Goal: Task Accomplishment & Management: Manage account settings

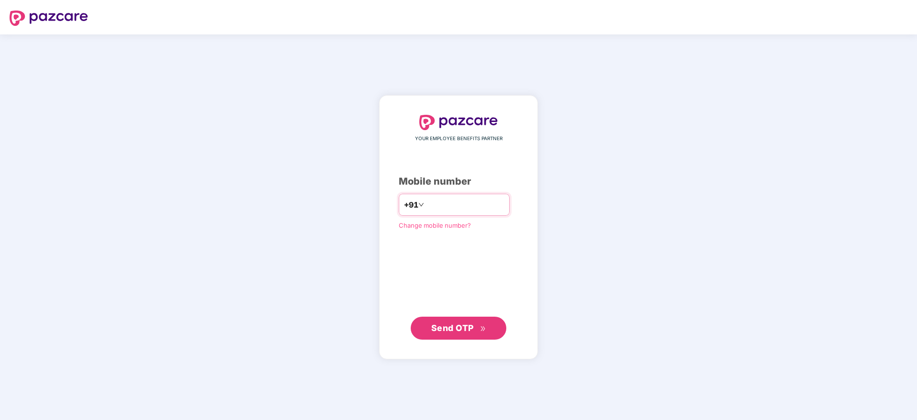
click at [441, 205] on input "number" at bounding box center [465, 204] width 78 height 15
type input "**********"
click at [465, 319] on button "Send OTP" at bounding box center [459, 327] width 96 height 23
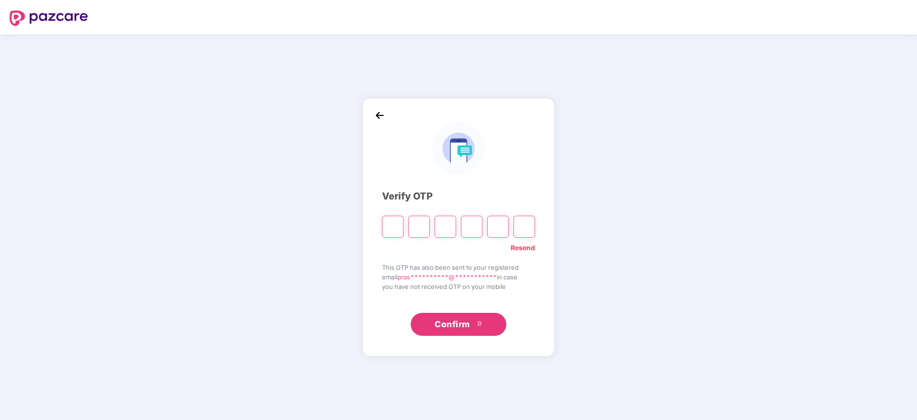
type input "*"
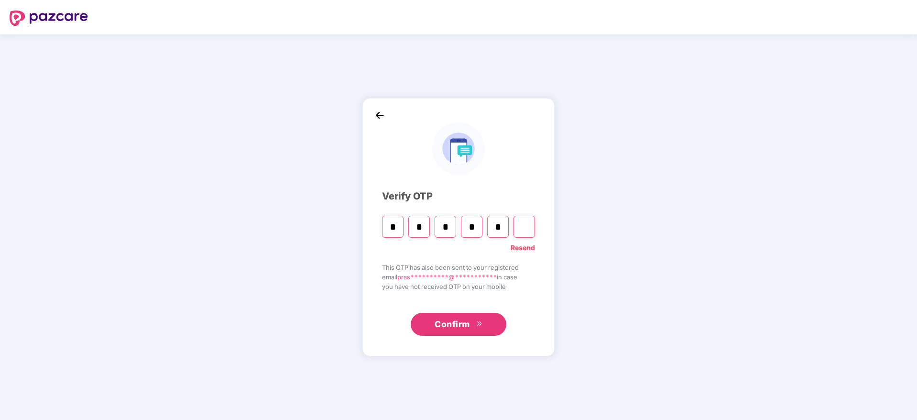
type input "*"
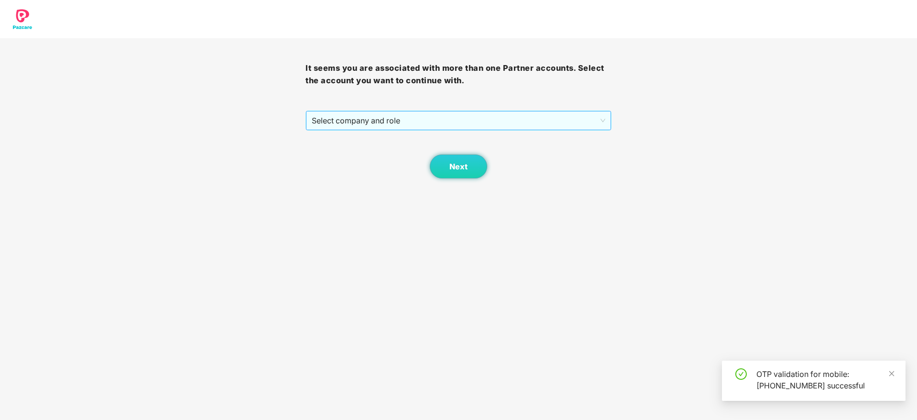
click at [396, 119] on span "Select company and role" at bounding box center [458, 120] width 293 height 18
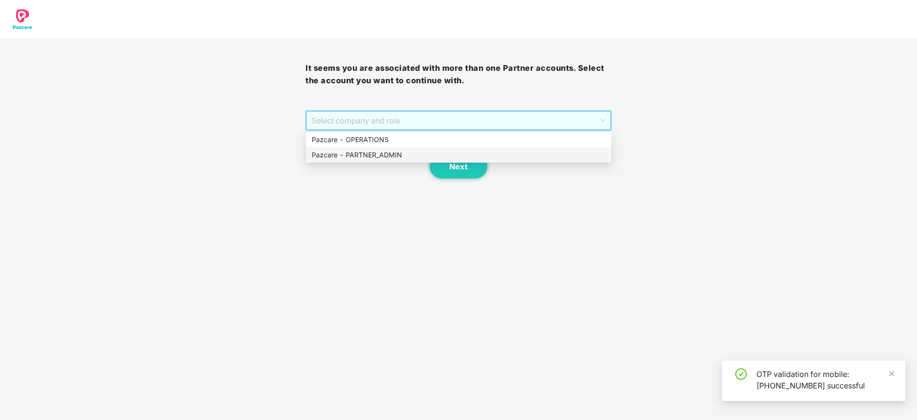
click at [383, 153] on div "Pazcare - PARTNER_ADMIN" at bounding box center [459, 155] width 294 height 11
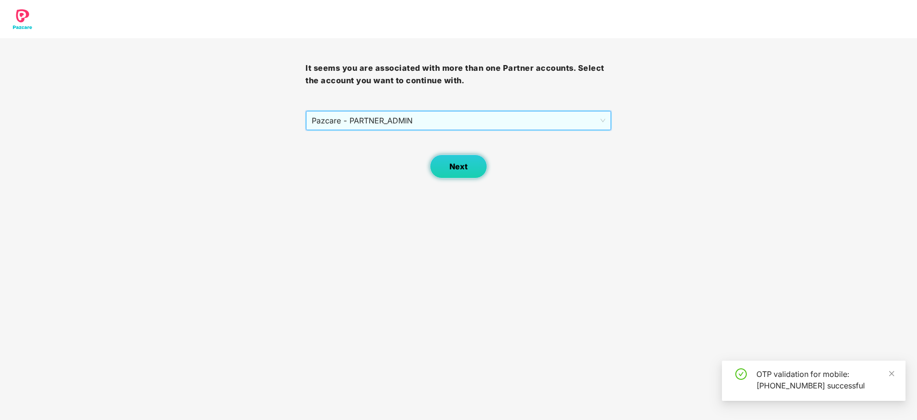
click at [466, 169] on span "Next" at bounding box center [458, 166] width 18 height 9
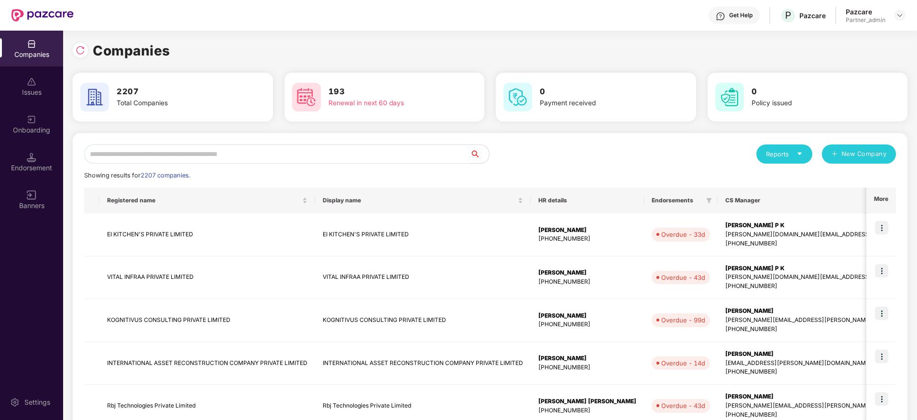
click at [358, 152] on input "text" at bounding box center [277, 153] width 386 height 19
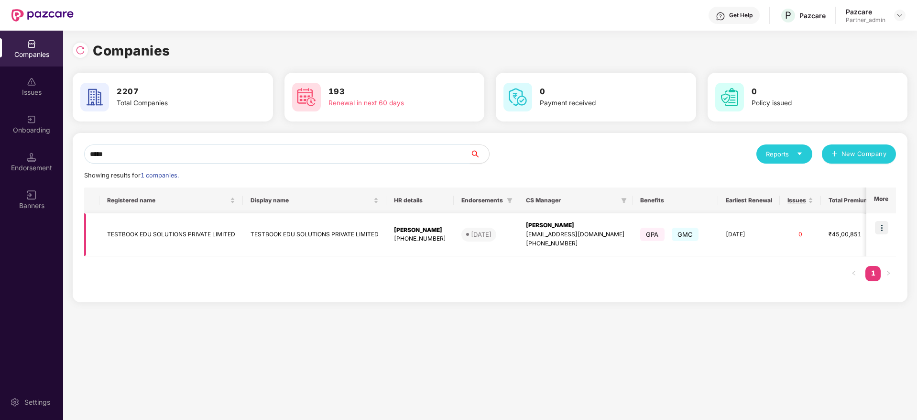
type input "*****"
click at [882, 228] on img at bounding box center [881, 227] width 13 height 13
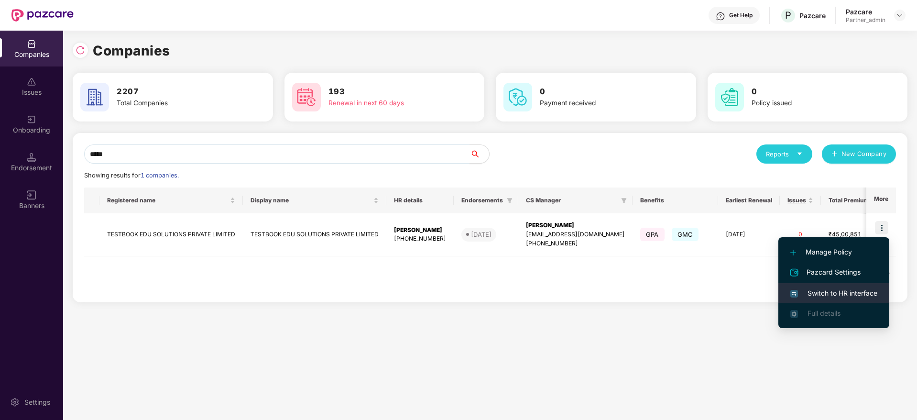
click at [847, 288] on span "Switch to HR interface" at bounding box center [833, 293] width 87 height 11
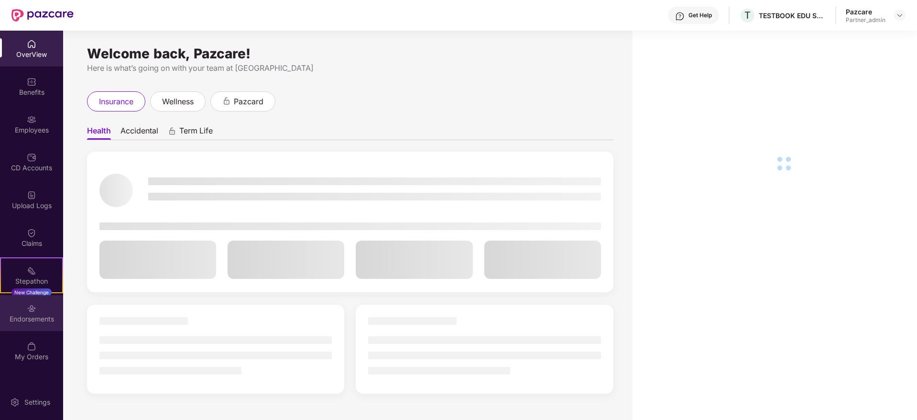
click at [25, 314] on div "Endorsements" at bounding box center [31, 319] width 63 height 10
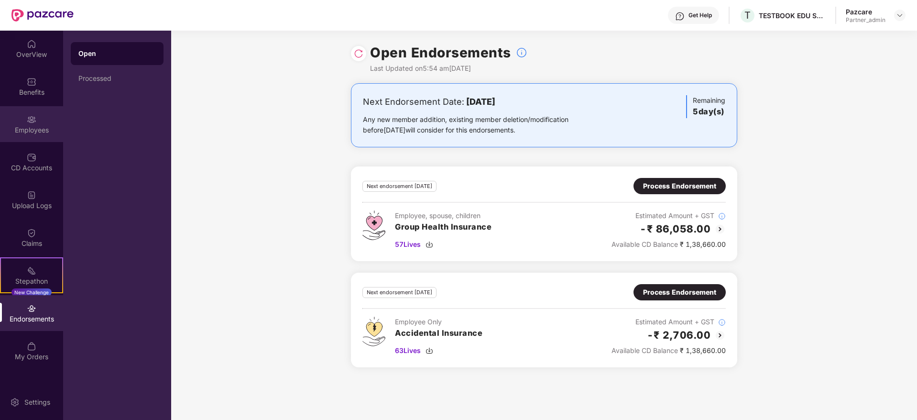
click at [25, 123] on div "Employees" at bounding box center [31, 124] width 63 height 36
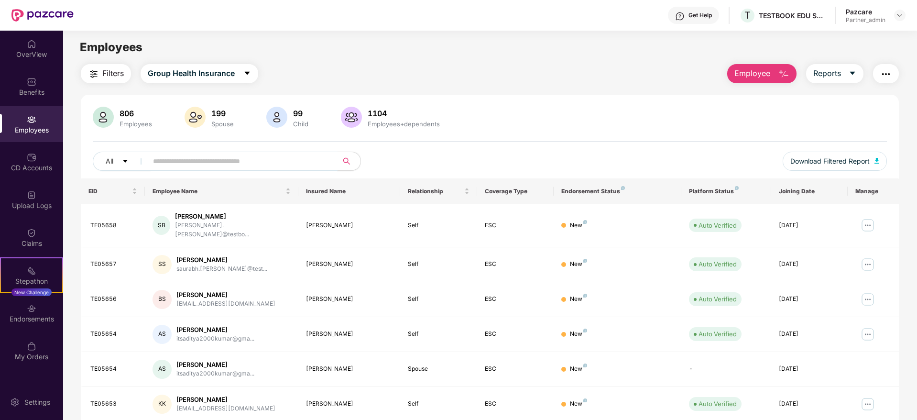
click at [173, 163] on input "text" at bounding box center [239, 161] width 172 height 14
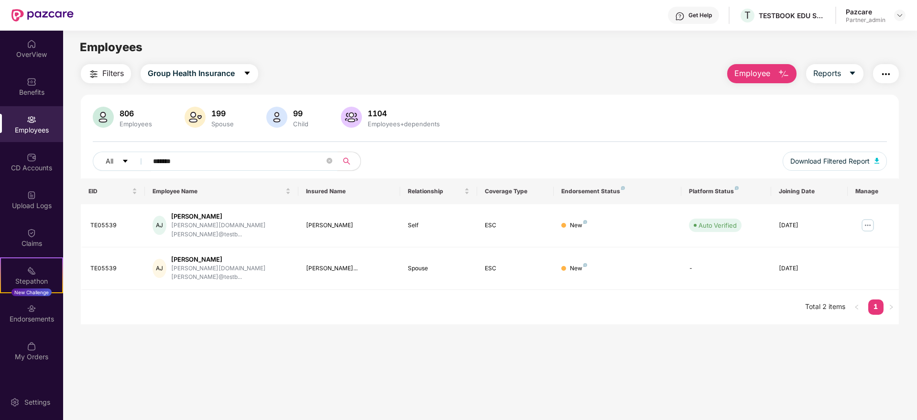
click at [174, 159] on input "*******" at bounding box center [239, 161] width 172 height 14
type input "*******"
click at [28, 311] on img at bounding box center [32, 309] width 10 height 10
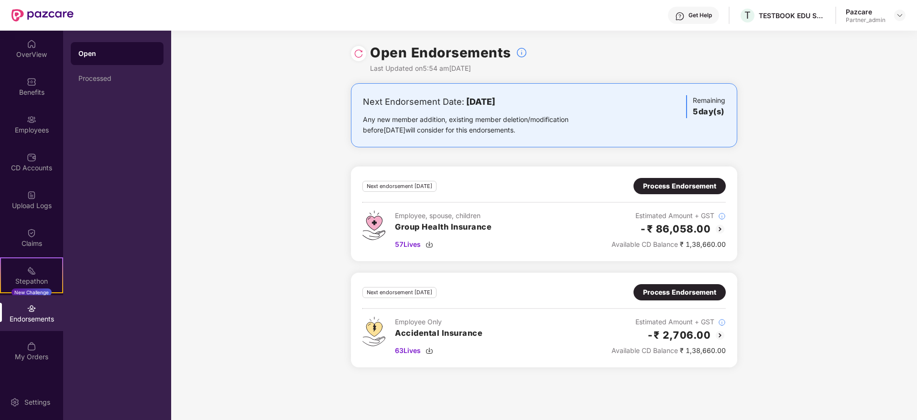
click at [672, 192] on div "Process Endorsement" at bounding box center [679, 186] width 92 height 16
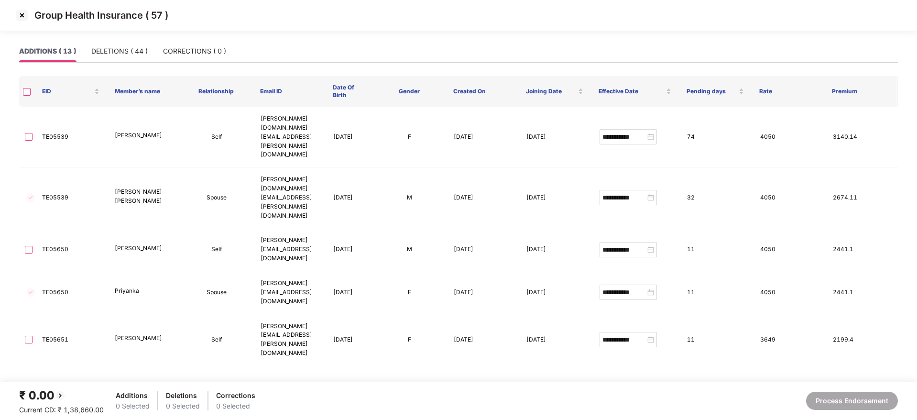
click at [20, 13] on img at bounding box center [21, 15] width 15 height 15
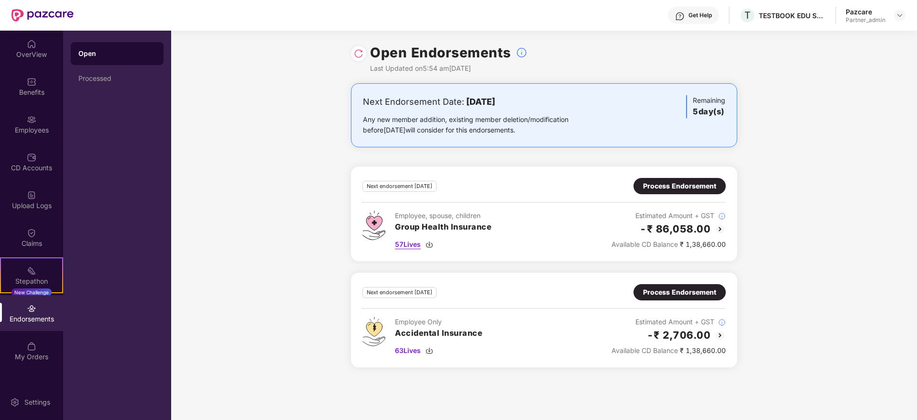
click at [431, 242] on img at bounding box center [429, 244] width 8 height 8
click at [26, 106] on div "Employees" at bounding box center [31, 124] width 63 height 36
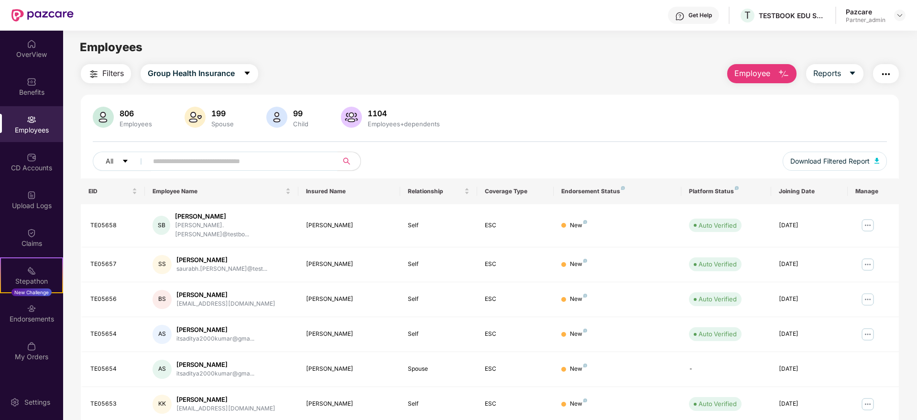
click at [186, 154] on input "text" at bounding box center [239, 161] width 172 height 14
paste input "*******"
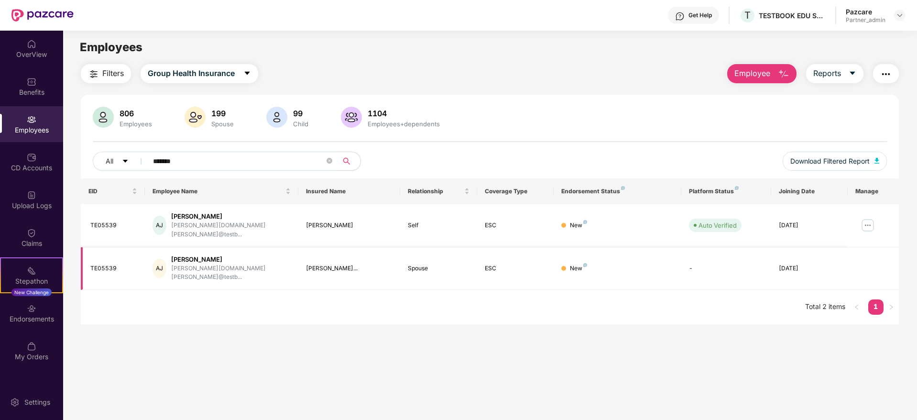
type input "*******"
click at [897, 13] on img at bounding box center [900, 15] width 8 height 8
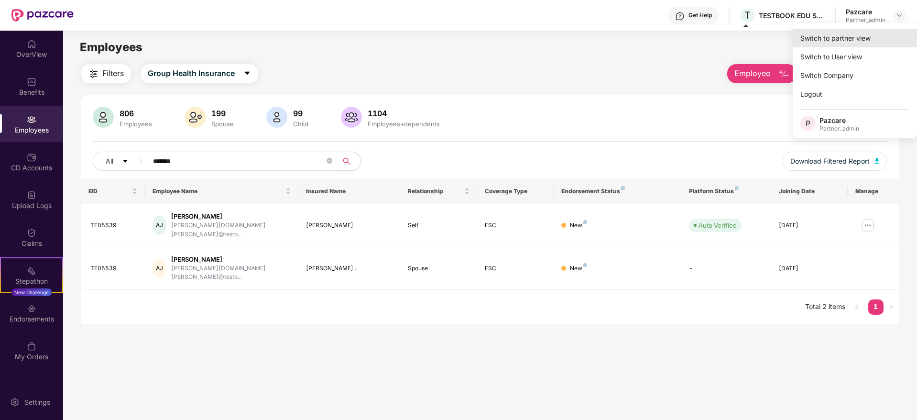
click at [863, 44] on div "Switch to partner view" at bounding box center [855, 38] width 124 height 19
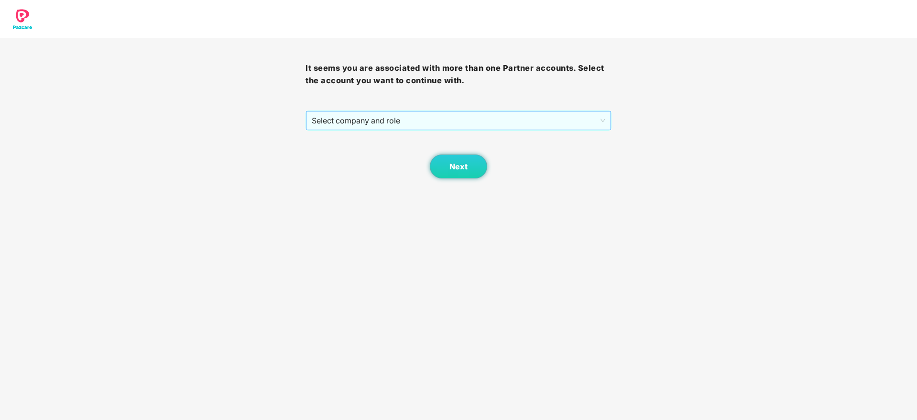
click at [447, 119] on span "Select company and role" at bounding box center [458, 120] width 293 height 18
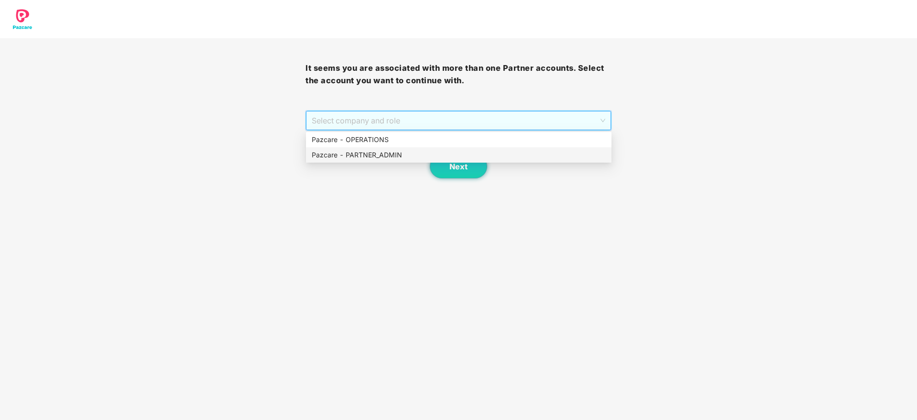
click at [378, 153] on div "Pazcare - PARTNER_ADMIN" at bounding box center [459, 155] width 294 height 11
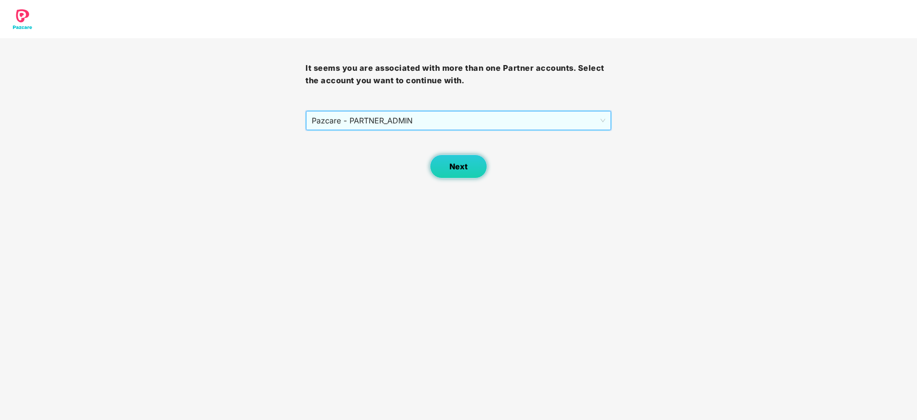
click at [437, 163] on button "Next" at bounding box center [458, 166] width 57 height 24
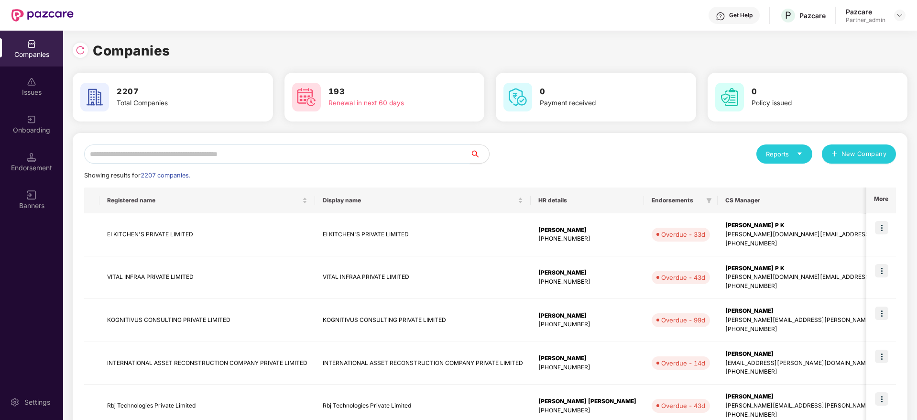
click at [267, 156] on input "text" at bounding box center [277, 153] width 386 height 19
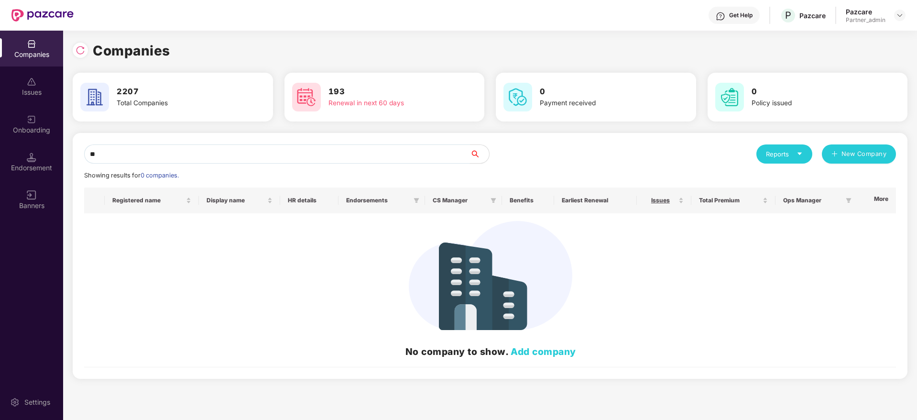
type input "*"
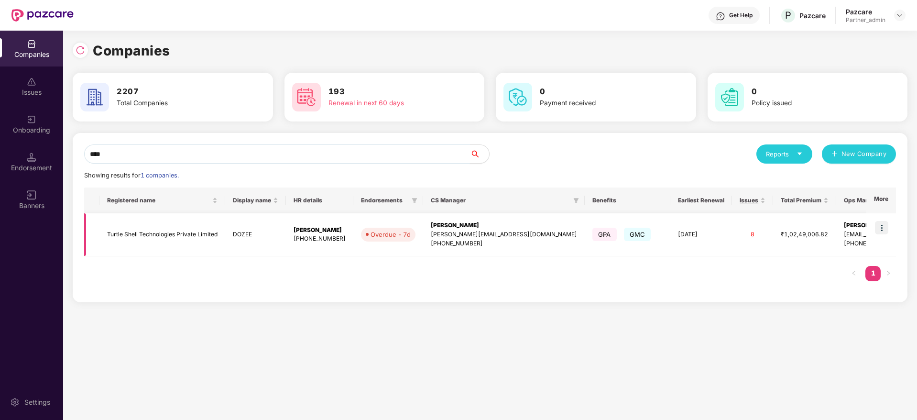
type input "****"
click at [879, 228] on img at bounding box center [881, 227] width 13 height 13
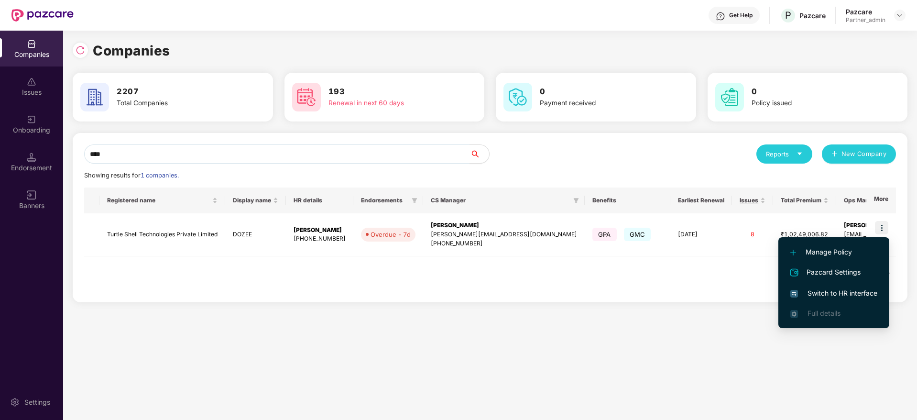
click at [824, 295] on span "Switch to HR interface" at bounding box center [833, 293] width 87 height 11
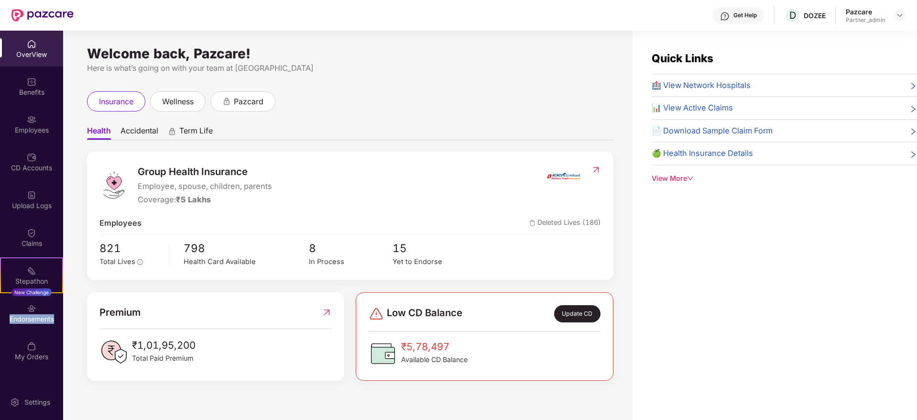
click at [33, 317] on div "Endorsements" at bounding box center [31, 319] width 63 height 10
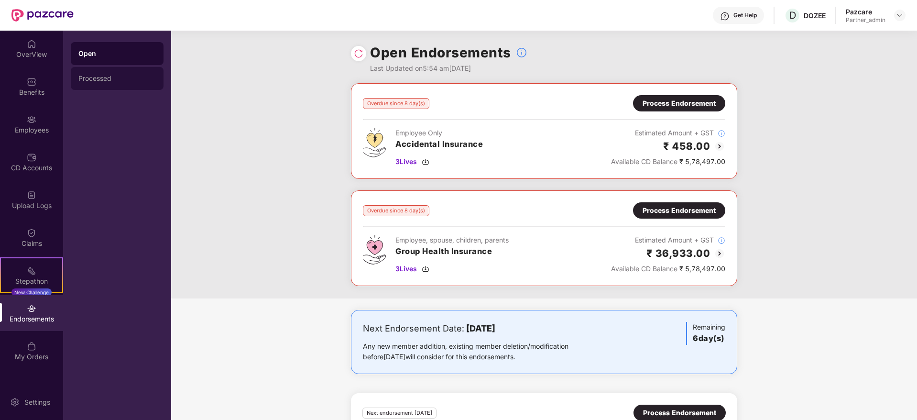
click at [108, 83] on div "Processed" at bounding box center [117, 78] width 93 height 23
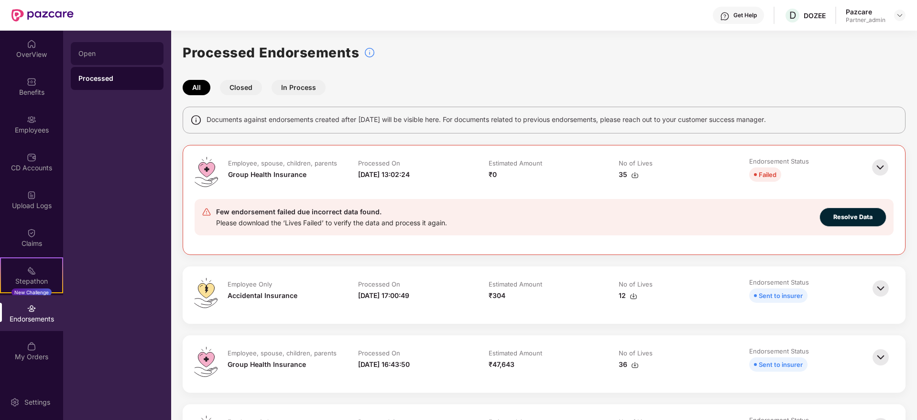
click at [106, 54] on div "Open" at bounding box center [116, 54] width 77 height 8
